Goal: Information Seeking & Learning: Find specific fact

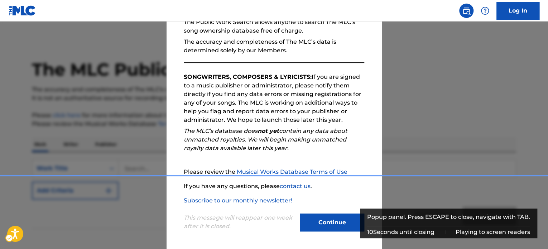
scroll to position [79, 0]
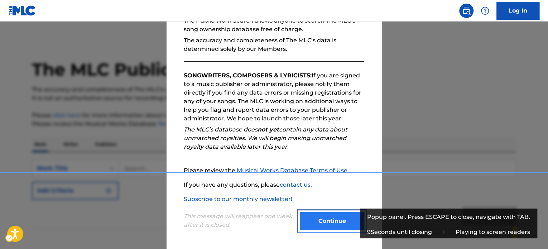
click at [322, 216] on button "Continue" at bounding box center [332, 221] width 64 height 18
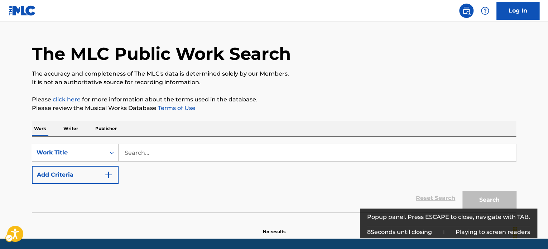
scroll to position [36, 0]
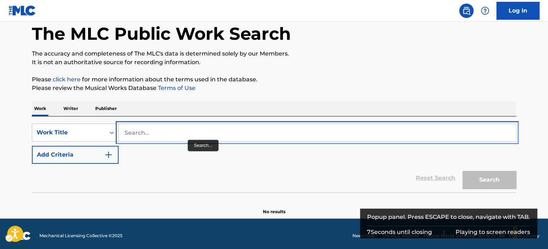
click at [161, 128] on input "Search..." at bounding box center [317, 132] width 397 height 17
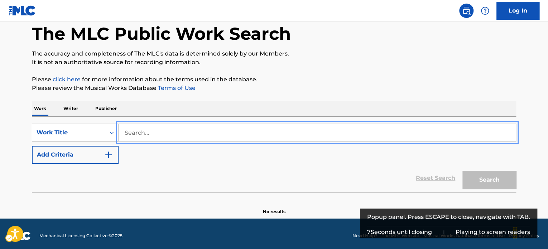
paste input "Desplat"
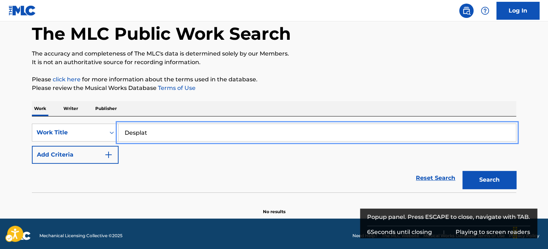
type input "Desplat"
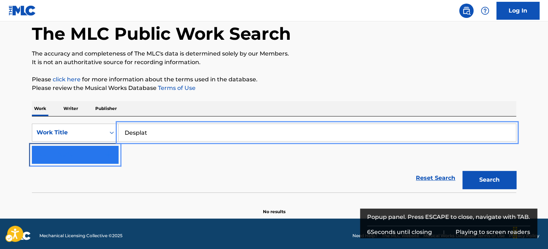
click at [104, 159] on img "Search Form" at bounding box center [108, 154] width 9 height 9
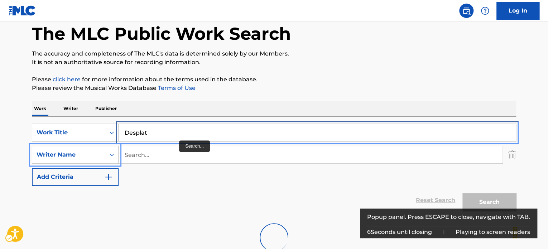
click at [182, 137] on input "Desplat" at bounding box center [317, 132] width 397 height 17
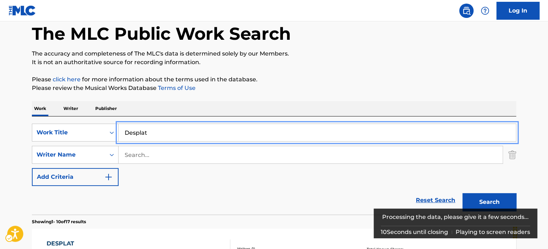
click at [182, 137] on input "Desplat" at bounding box center [317, 132] width 397 height 17
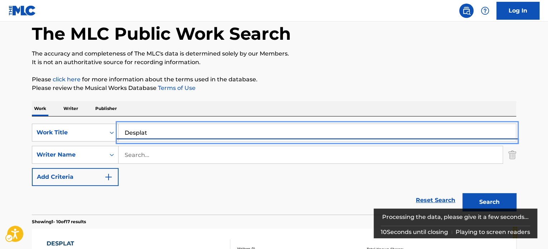
click at [181, 137] on form "SearchWithCriteriaaed20c7a-3631-4544-be0d-a2ad90ce3087 Work Title Desplat Searc…" at bounding box center [274, 169] width 484 height 91
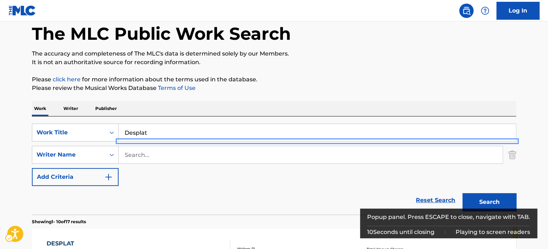
scroll to position [97, 0]
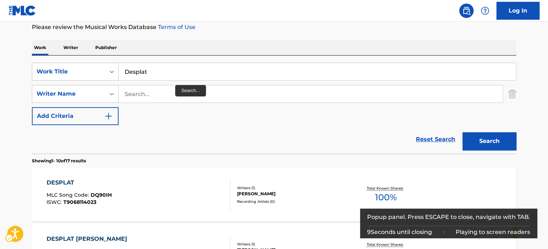
click at [175, 86] on div "SearchWithCriteriaaed20c7a-3631-4544-be0d-a2ad90ce3087 Work Title Desplat Remov…" at bounding box center [274, 94] width 484 height 62
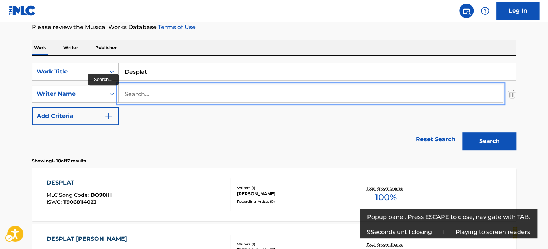
drag, startPoint x: 167, startPoint y: 95, endPoint x: 164, endPoint y: 101, distance: 6.3
click at [167, 95] on input "Search..." at bounding box center [311, 93] width 384 height 17
paste input "Desplat"
type input "Desplat"
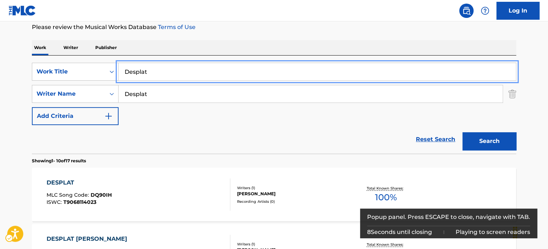
drag, startPoint x: 168, startPoint y: 66, endPoint x: 36, endPoint y: 48, distance: 133.4
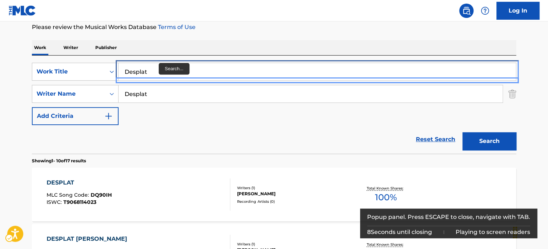
click at [163, 73] on input "Desplat" at bounding box center [317, 71] width 397 height 17
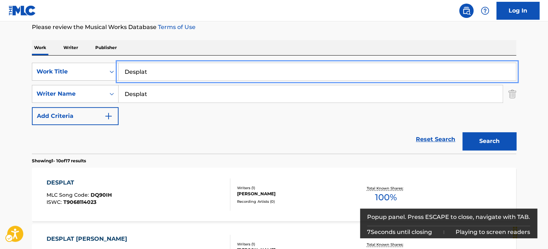
click at [163, 73] on input "Desplat" at bounding box center [317, 71] width 397 height 17
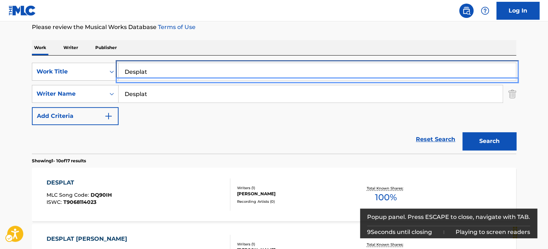
click at [167, 73] on input "Desplat" at bounding box center [317, 71] width 397 height 17
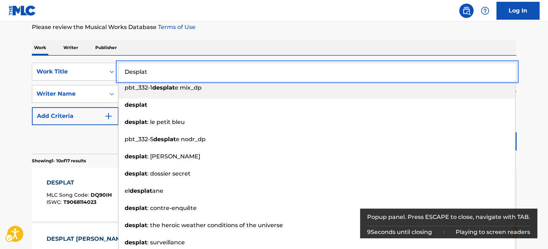
click at [167, 73] on input "Desplat" at bounding box center [317, 71] width 397 height 17
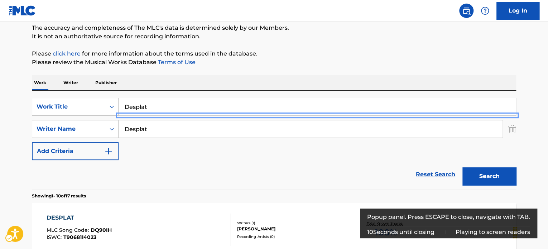
scroll to position [61, 0]
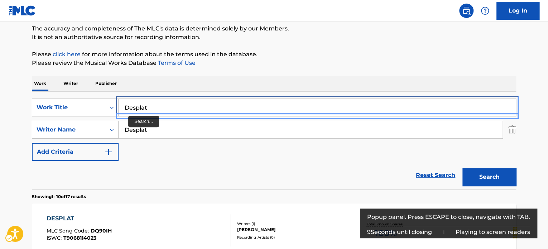
click at [128, 116] on input "Desplat" at bounding box center [317, 107] width 397 height 17
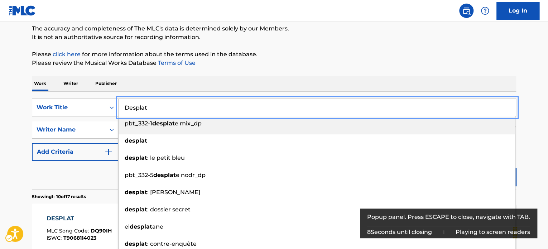
click at [133, 104] on input "Desplat" at bounding box center [317, 107] width 397 height 17
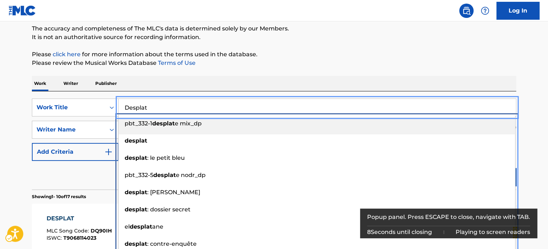
scroll to position [97, 0]
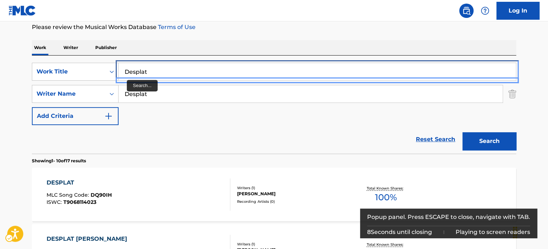
click at [126, 80] on input "Desplat" at bounding box center [317, 71] width 397 height 17
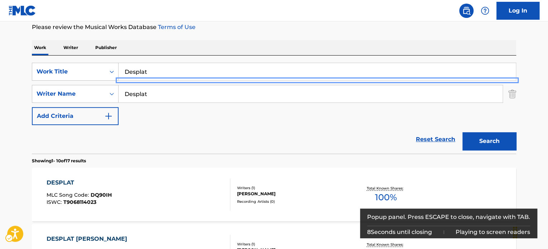
scroll to position [0, 0]
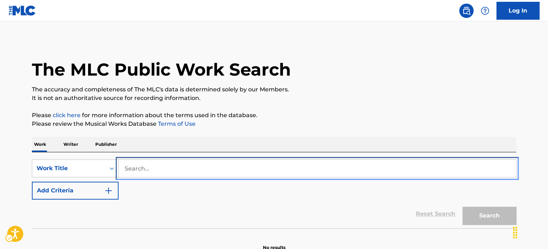
drag, startPoint x: 231, startPoint y: 159, endPoint x: 232, endPoint y: 173, distance: 13.7
click at [231, 160] on input "Search..." at bounding box center [317, 168] width 397 height 17
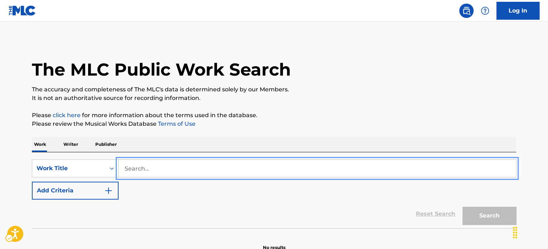
click at [232, 173] on input "Search..." at bounding box center [317, 168] width 397 height 17
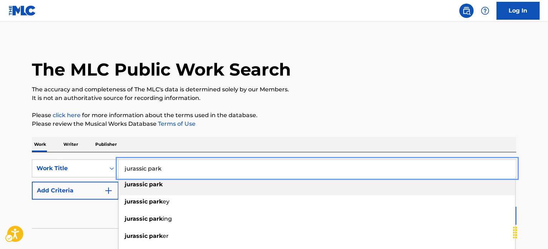
type input "jurassic park"
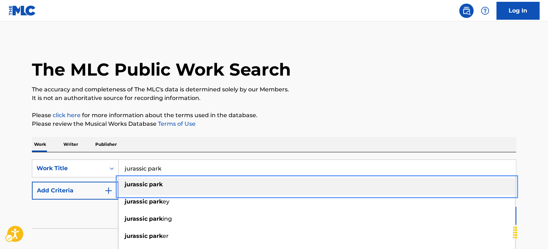
click at [273, 189] on div "jurassic park" at bounding box center [317, 184] width 397 height 13
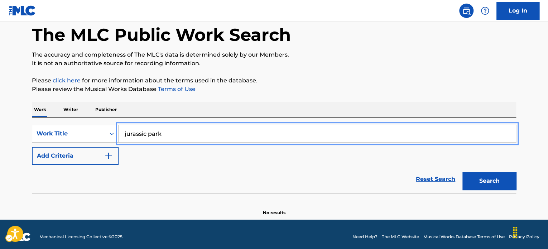
scroll to position [39, 0]
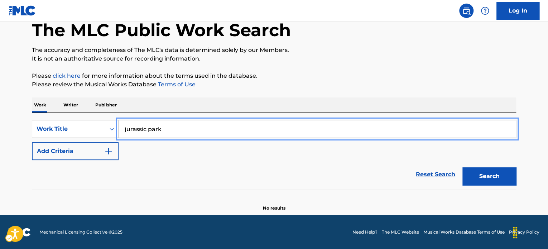
click at [100, 163] on div "Reset Search | Submit Search" at bounding box center [274, 174] width 484 height 29
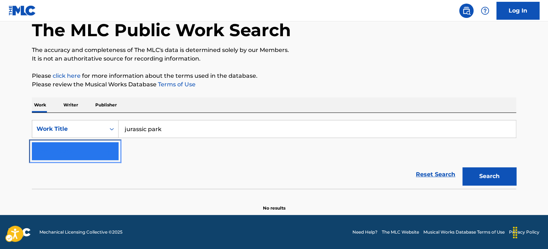
click at [101, 152] on button "Add Criteria" at bounding box center [75, 151] width 87 height 18
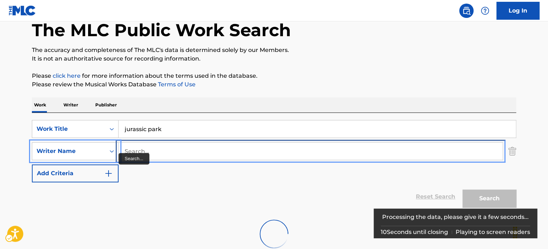
click at [159, 146] on input "Search..." at bounding box center [311, 151] width 384 height 17
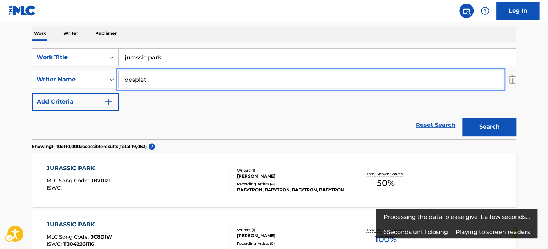
type input "desplat"
click at [507, 127] on button "Search" at bounding box center [489, 127] width 54 height 18
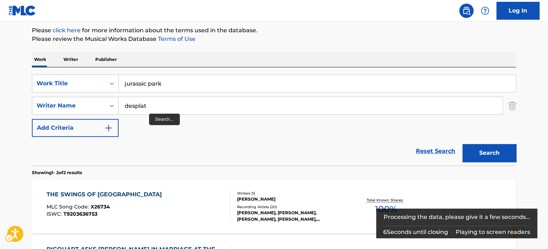
scroll to position [80, 0]
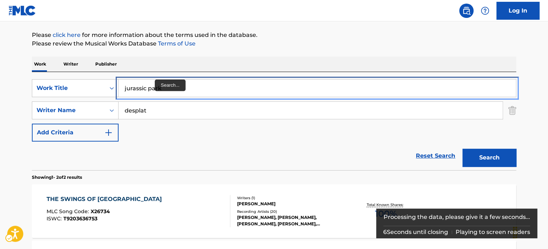
click at [155, 84] on input "jurassic park" at bounding box center [317, 88] width 397 height 17
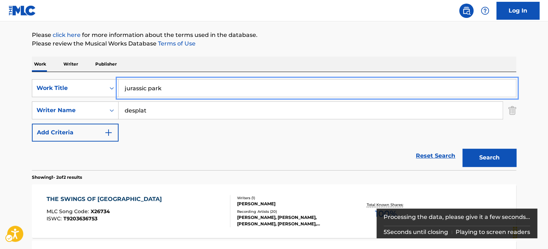
click at [155, 84] on input "jurassic park" at bounding box center [317, 88] width 397 height 17
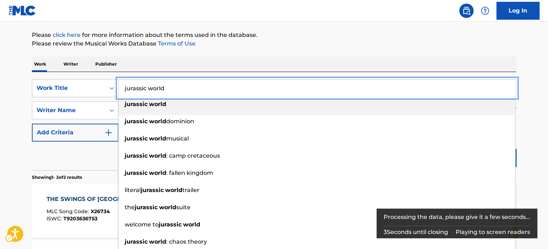
type input "jurassic world"
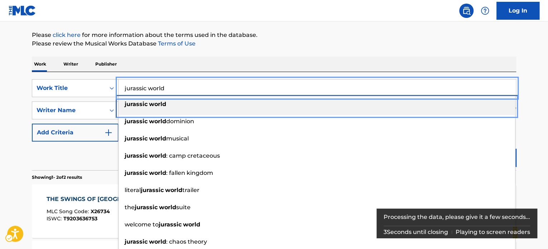
click at [218, 104] on div "jurassic world" at bounding box center [317, 104] width 397 height 13
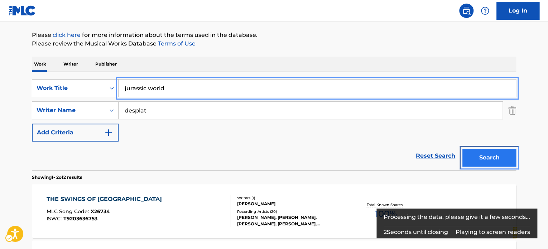
click at [486, 153] on button "Search" at bounding box center [489, 158] width 54 height 18
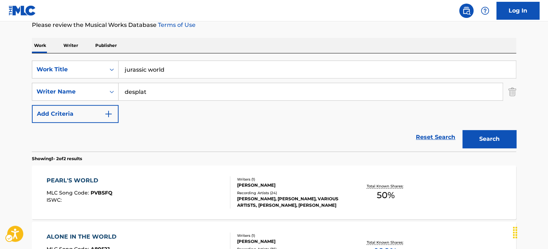
scroll to position [87, 0]
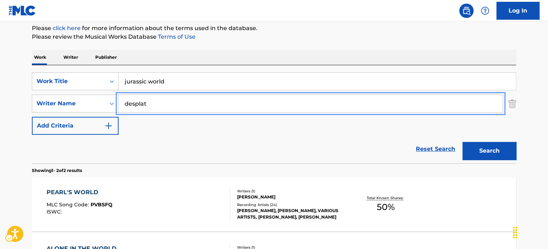
drag, startPoint x: 130, startPoint y: 93, endPoint x: 80, endPoint y: 93, distance: 50.9
click at [66, 90] on div "SearchWithCriteria7aa4495d-9fff-431b-b8ab-74d7bf83db64 Work Title jurassic worl…" at bounding box center [274, 103] width 484 height 62
click at [506, 146] on button "Search" at bounding box center [489, 151] width 54 height 18
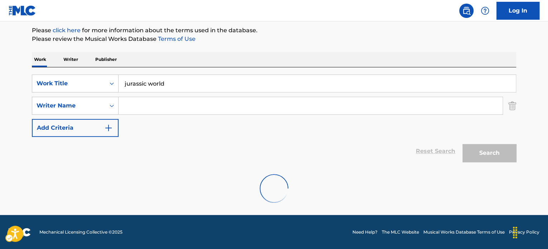
scroll to position [62, 0]
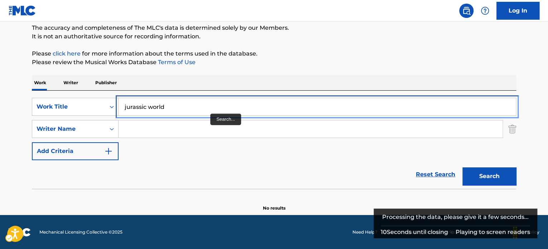
click at [209, 106] on input "jurassic world" at bounding box center [317, 106] width 397 height 17
click at [208, 107] on input "jurassic world" at bounding box center [317, 106] width 397 height 17
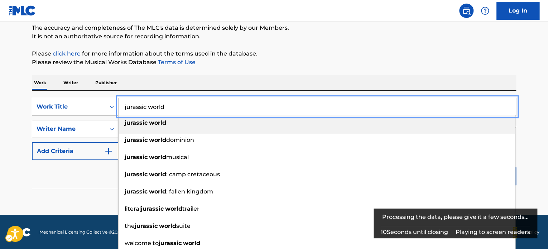
click at [207, 107] on input "jurassic world" at bounding box center [317, 106] width 397 height 17
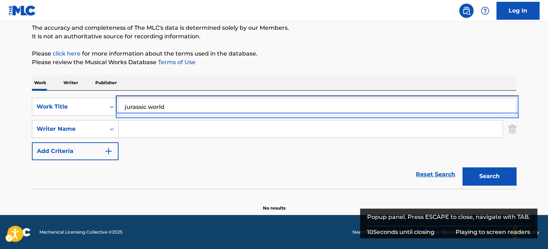
click at [207, 112] on input "jurassic world" at bounding box center [317, 106] width 397 height 17
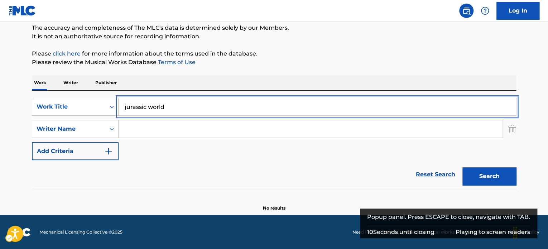
click at [207, 112] on input "jurassic world" at bounding box center [317, 106] width 397 height 17
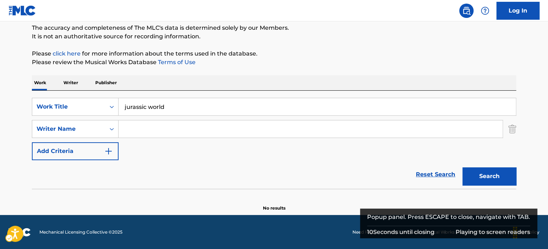
click at [206, 112] on input "jurassic world" at bounding box center [317, 106] width 397 height 17
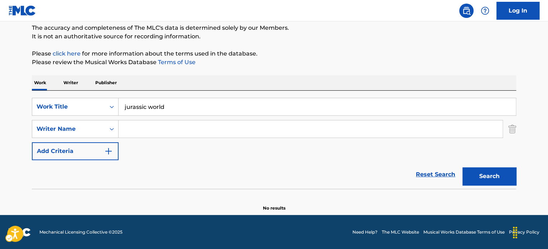
scroll to position [0, 0]
